Goal: Task Accomplishment & Management: Complete application form

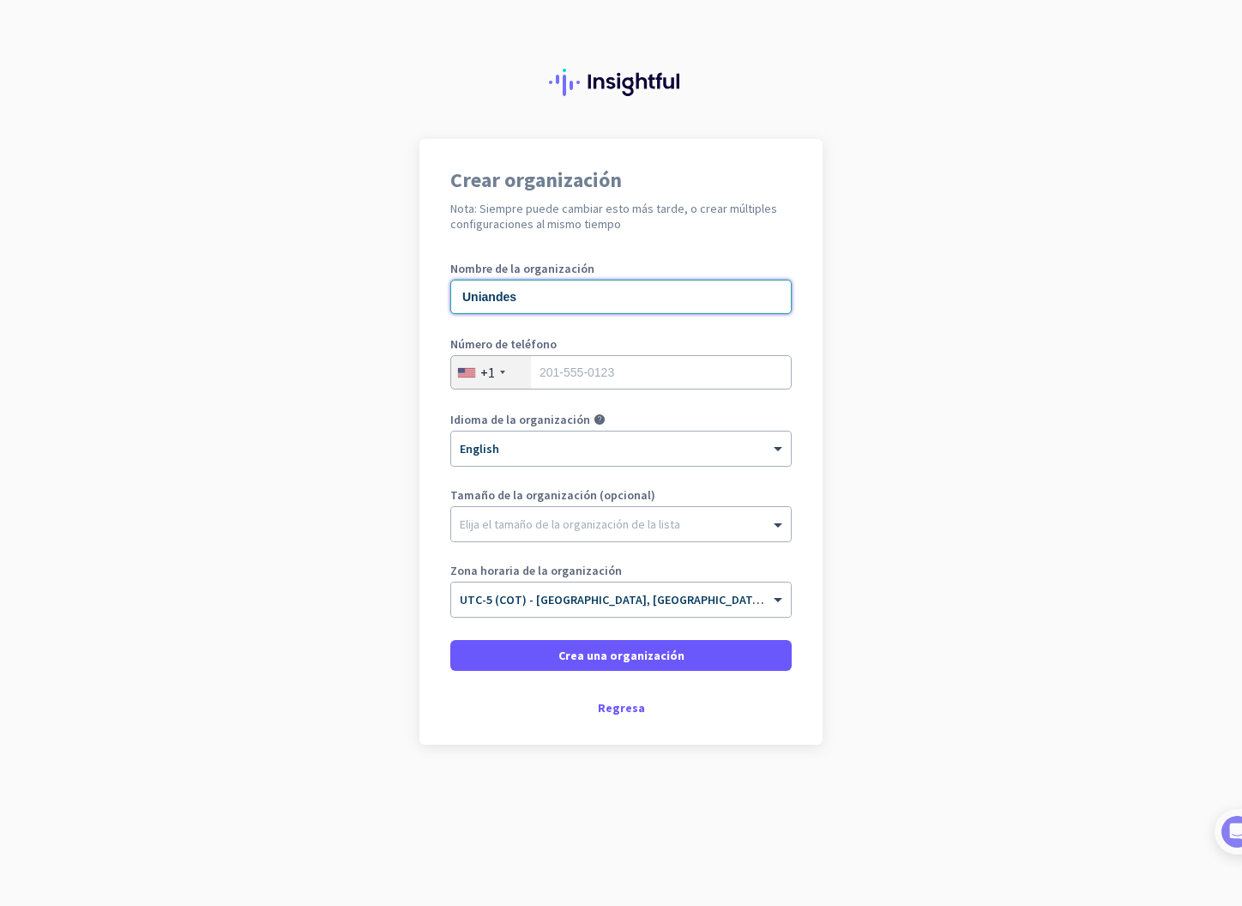
type input "Uniandes"
click at [480, 389] on div "Número de teléfono +1" at bounding box center [620, 372] width 341 height 69
click at [485, 379] on div "+1" at bounding box center [487, 372] width 15 height 17
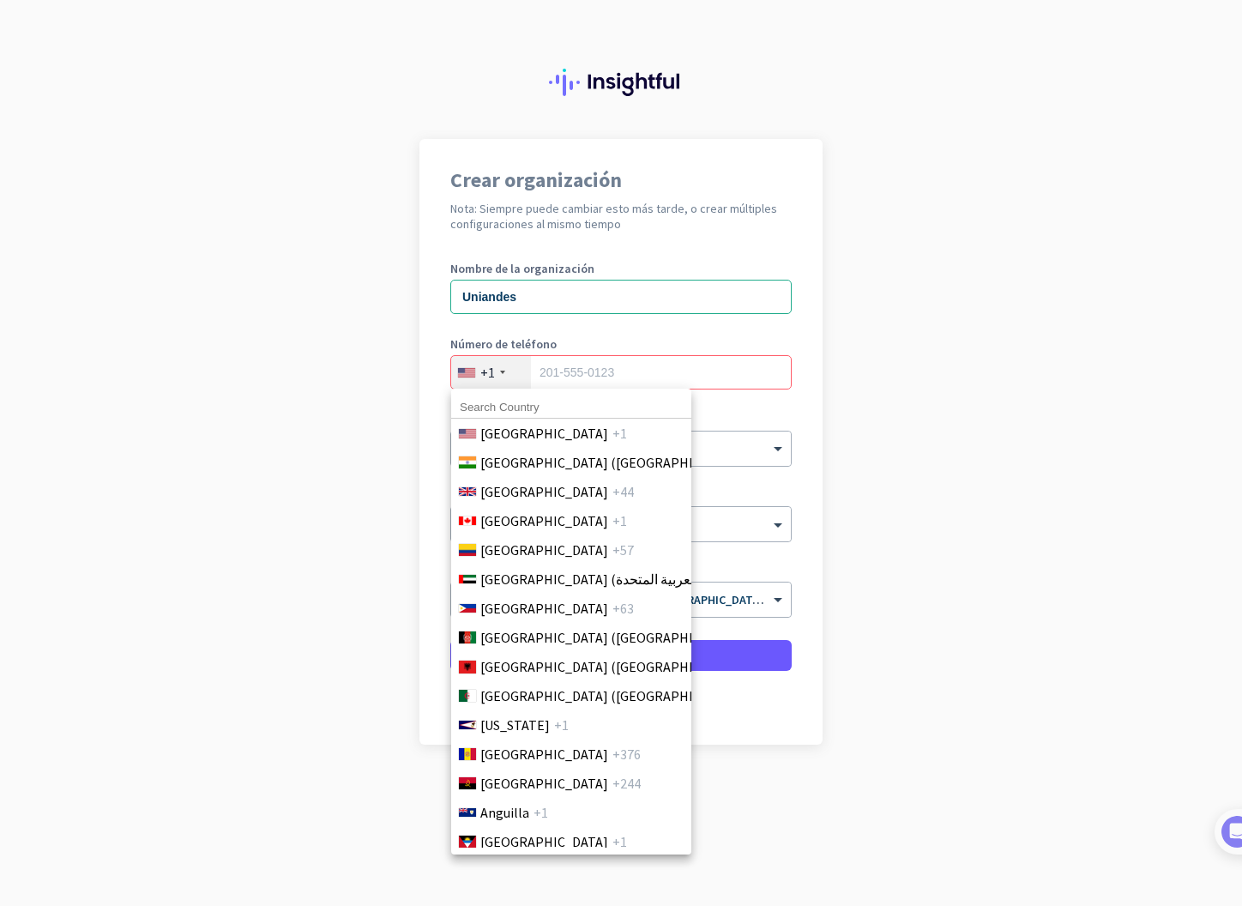
click at [492, 377] on div at bounding box center [621, 453] width 1242 height 906
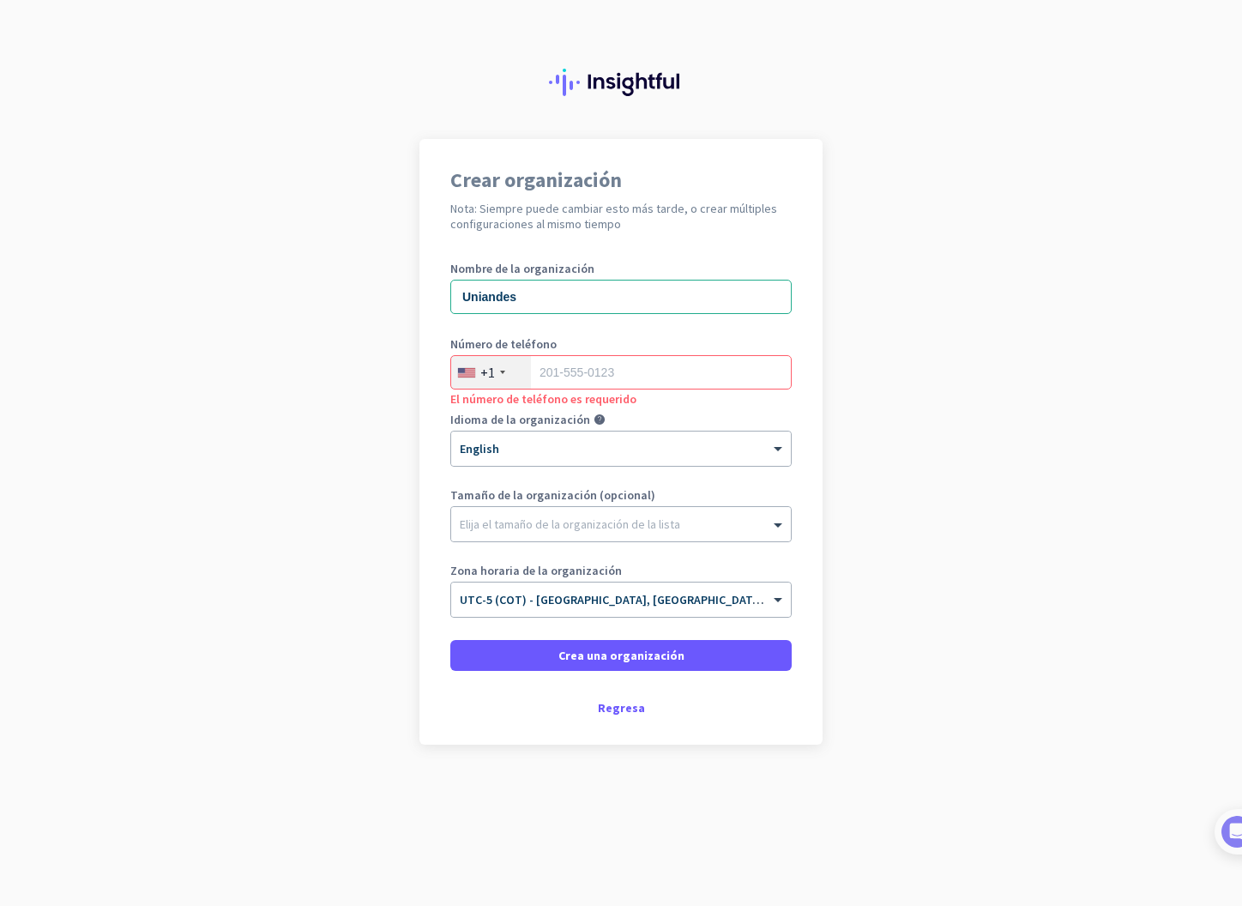
click at [492, 377] on div "+1" at bounding box center [487, 372] width 15 height 17
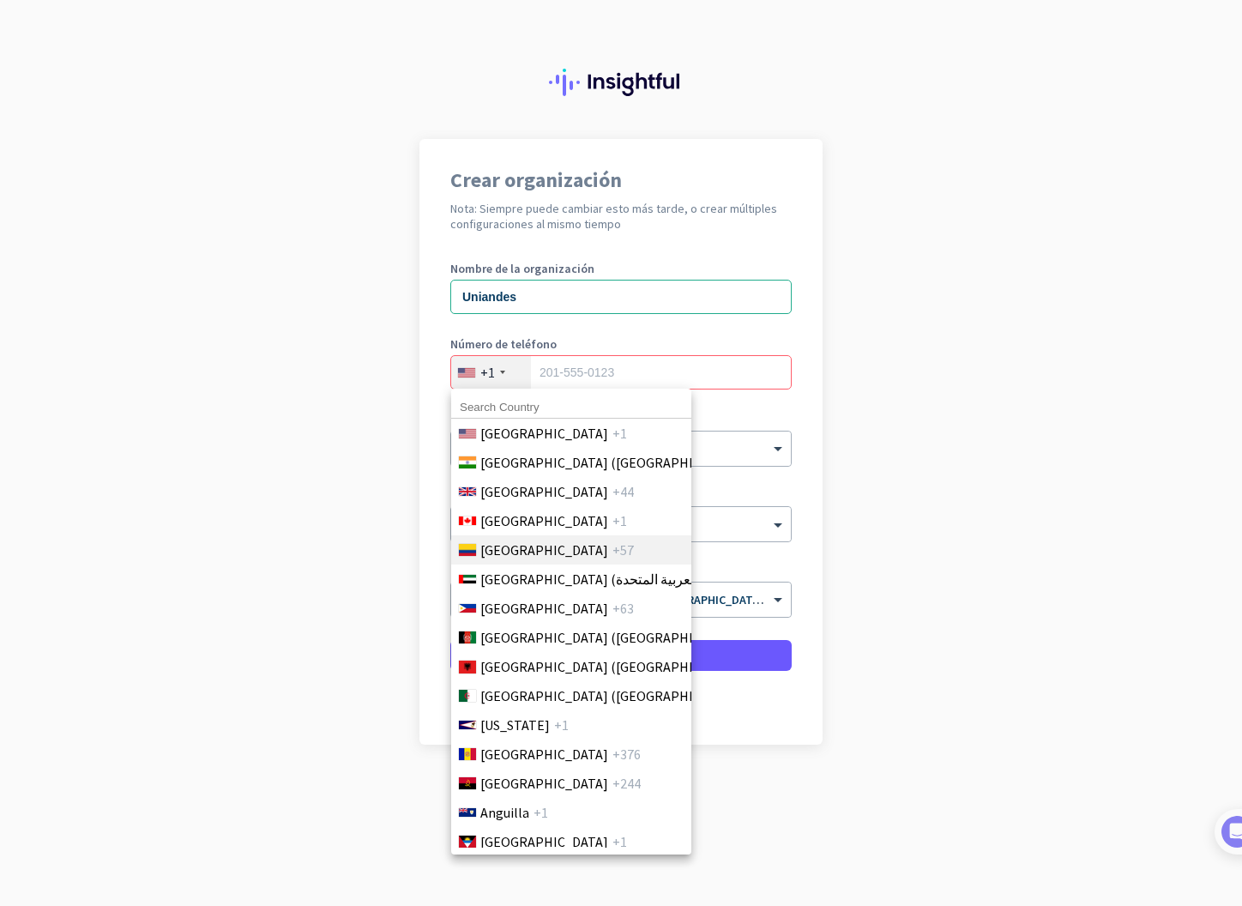
click at [513, 546] on span "[GEOGRAPHIC_DATA]" at bounding box center [544, 550] width 128 height 21
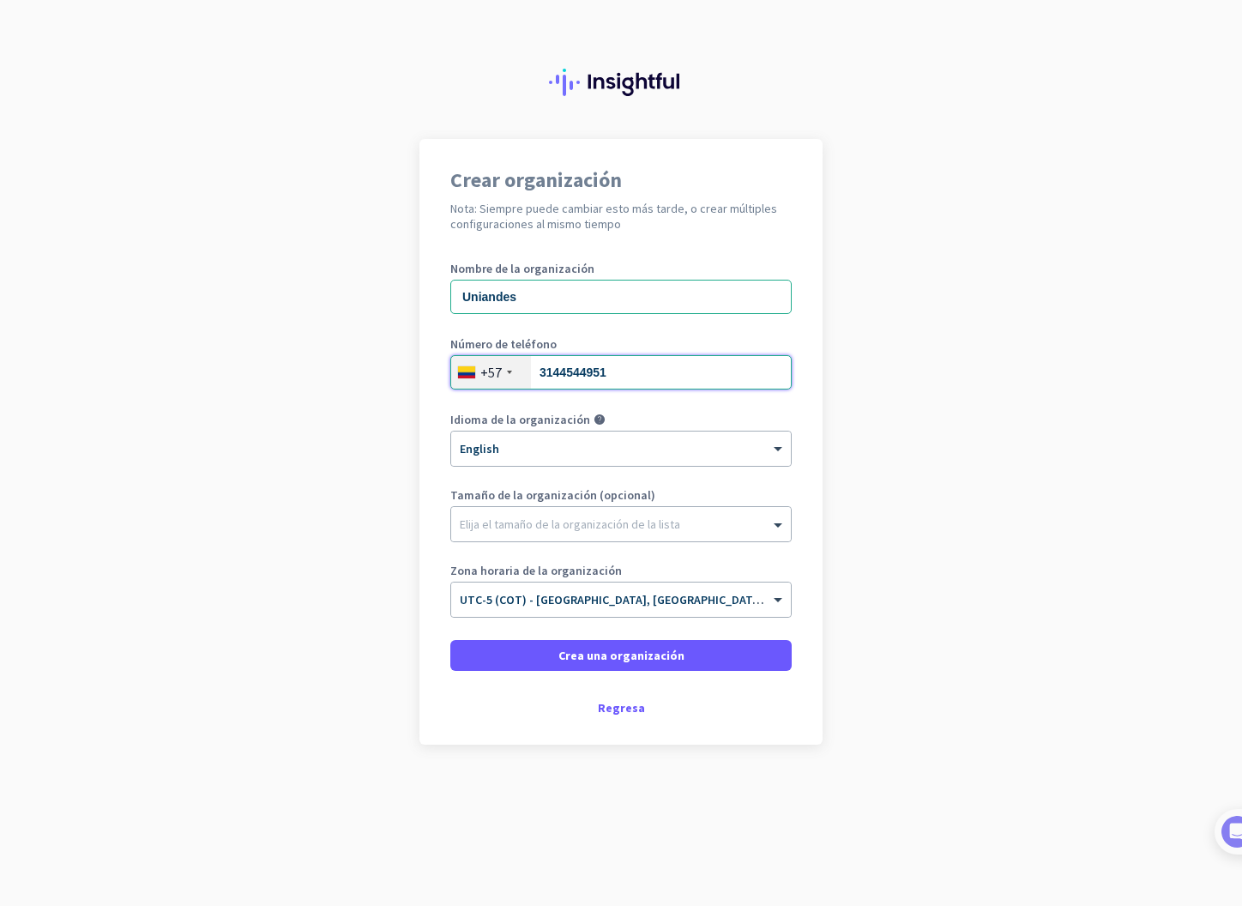
type input "3144544951"
click at [617, 653] on span "Crea una organización" at bounding box center [621, 655] width 126 height 17
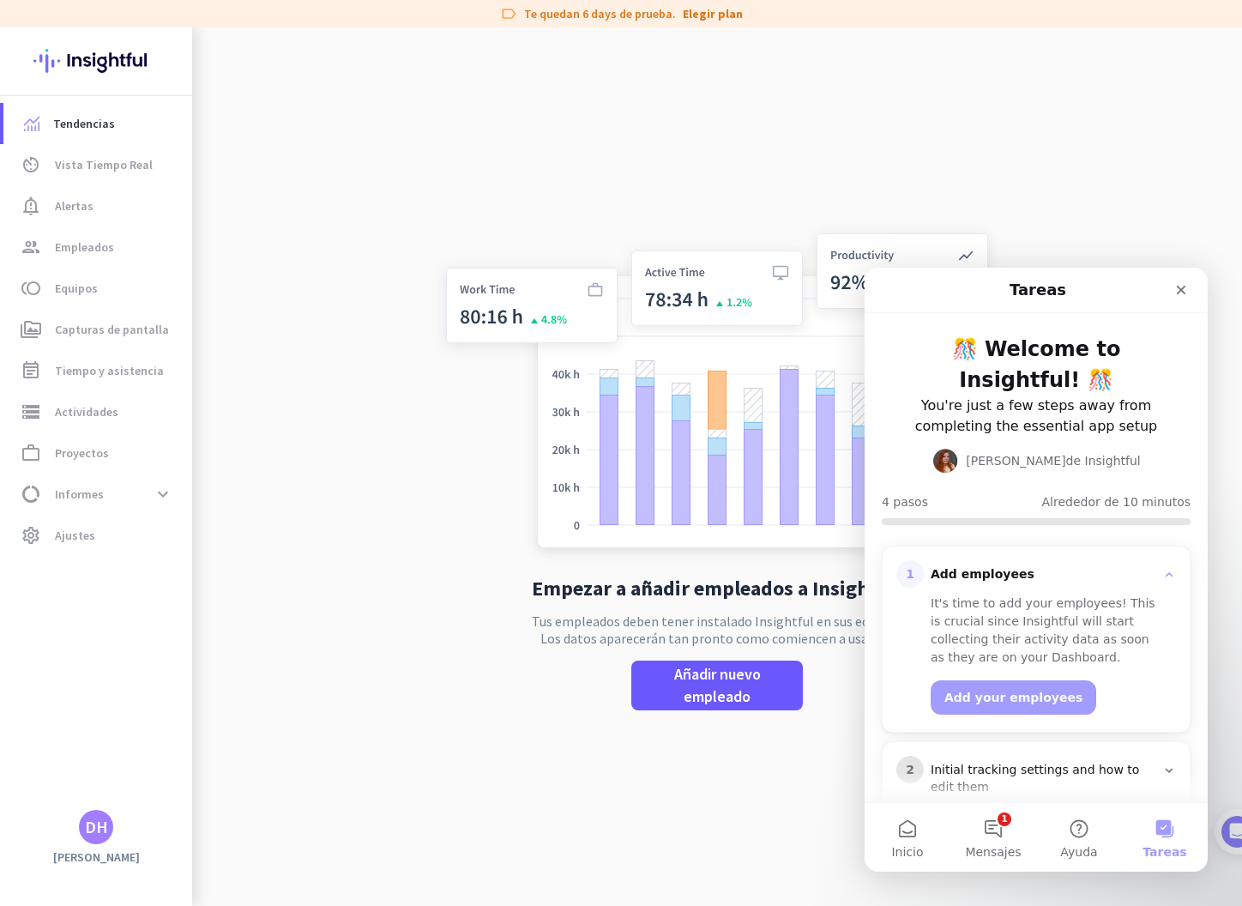
click at [434, 192] on div "Empezar a añadir empleados a Insightful Tus empleados deben tener instalado Ins…" at bounding box center [717, 480] width 568 height 906
click at [95, 825] on div "DH" at bounding box center [96, 826] width 23 height 17
click at [299, 564] on div at bounding box center [621, 453] width 1242 height 906
